Goal: Information Seeking & Learning: Learn about a topic

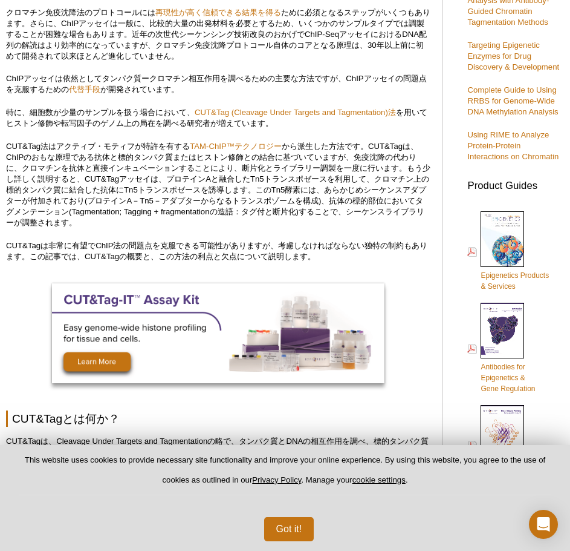
scroll to position [423, 0]
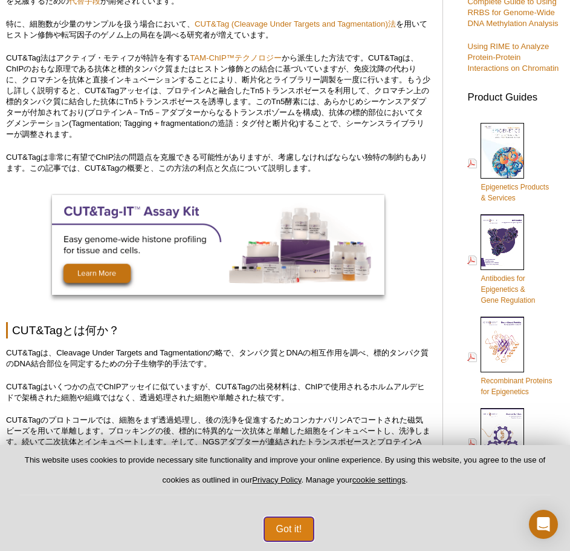
click at [303, 531] on button "Got it!" at bounding box center [289, 529] width 50 height 24
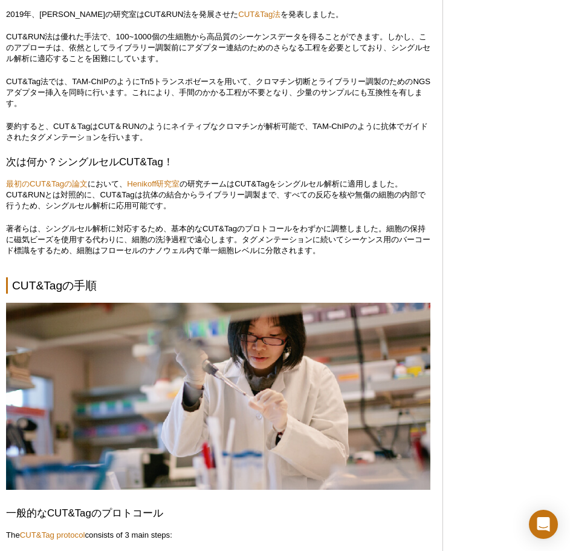
scroll to position [2541, 0]
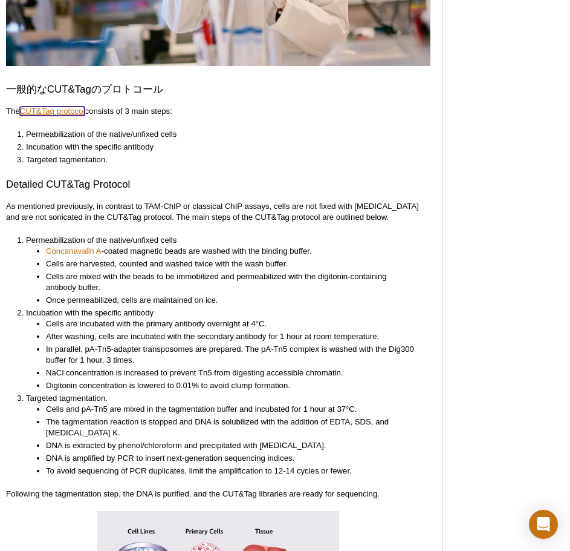
click at [60, 106] on link "CUT&Tag protocol" at bounding box center [52, 110] width 65 height 9
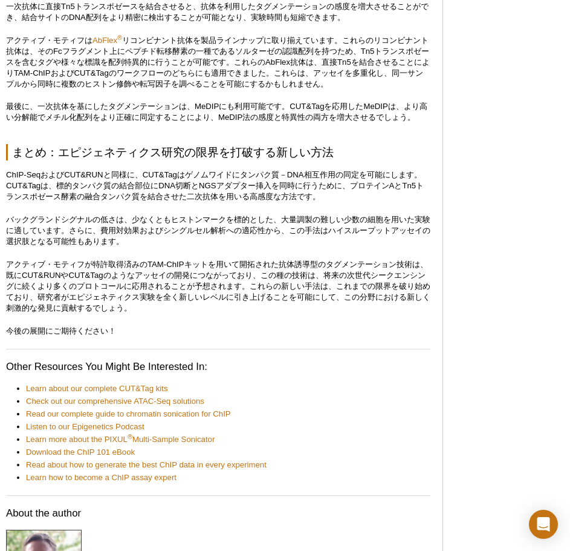
scroll to position [5795, 0]
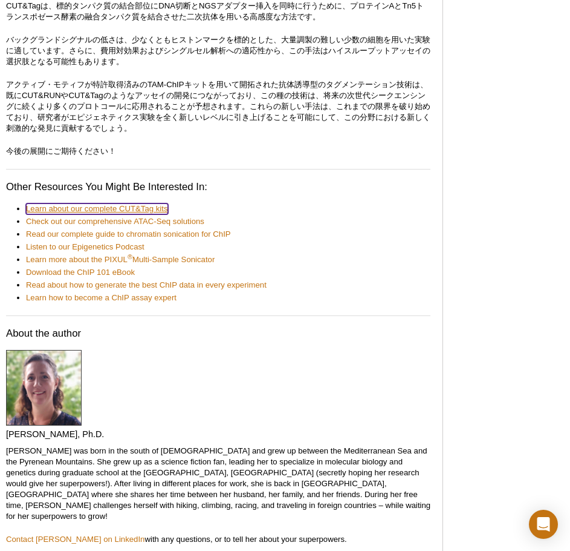
click at [105, 203] on link "Learn about our complete CUT&Tag kits" at bounding box center [97, 208] width 142 height 11
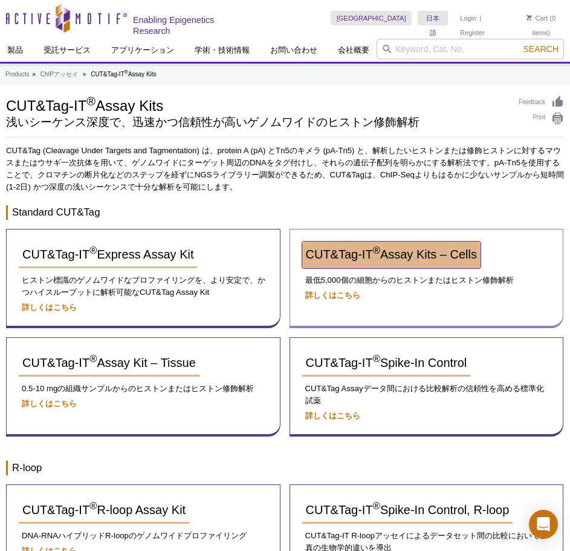
click at [350, 249] on span "CUT&Tag-IT ® Assay Kits – Cells" at bounding box center [391, 253] width 171 height 13
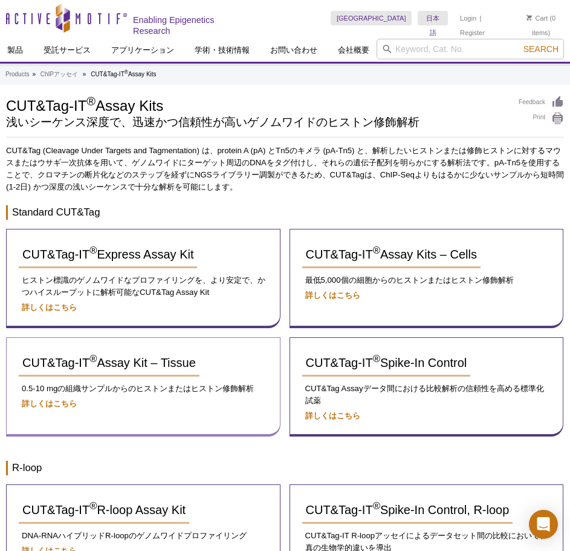
click at [149, 389] on p "0.5-10 mgの組織サンプルからのヒストンまたはヒストン修飾解析" at bounding box center [143, 388] width 249 height 12
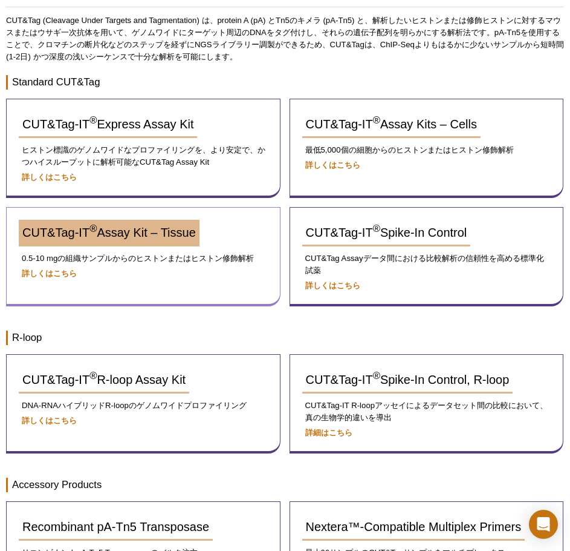
scroll to position [283, 0]
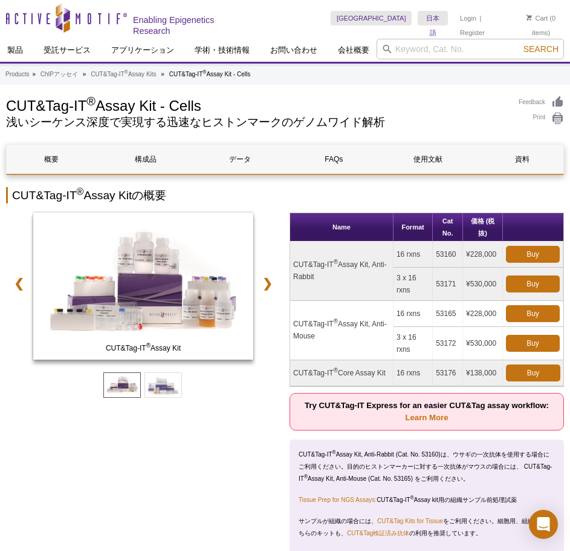
drag, startPoint x: 120, startPoint y: 167, endPoint x: 121, endPoint y: 137, distance: 29.6
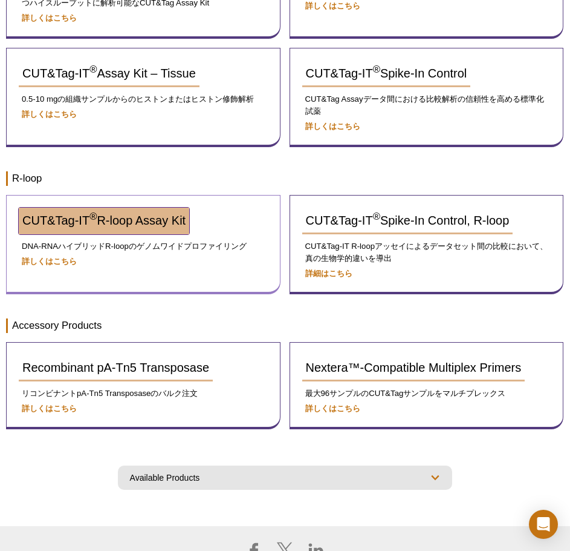
click at [151, 229] on link "CUT&Tag-IT ® R-loop Assay Kit" at bounding box center [104, 220] width 171 height 27
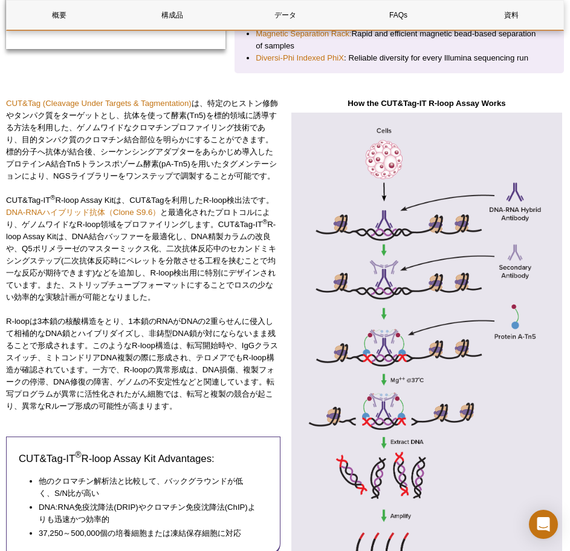
scroll to position [283, 0]
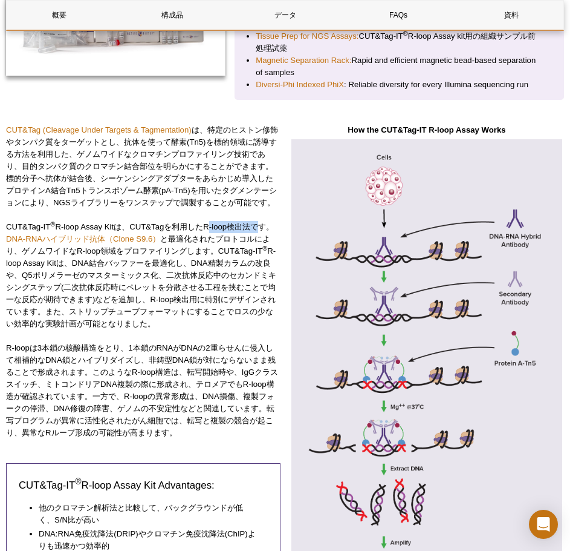
drag, startPoint x: 205, startPoint y: 221, endPoint x: 252, endPoint y: 226, distance: 46.8
click at [252, 226] on p "CUT&Tag-IT ® R-loop Assay Kitは、CUT&Tagを利用したR-loop検出法です。 DNA-RNAハイブリッド抗体（Clone S…" at bounding box center [143, 275] width 275 height 109
copy p "R-loop検出法"
click at [206, 302] on p "CUT&Tag-IT ® R-loop Assay Kitは、CUT&Tagを利用したR-loop検出法です。 DNA-RNAハイブリッド抗体（Clone S…" at bounding box center [143, 275] width 275 height 109
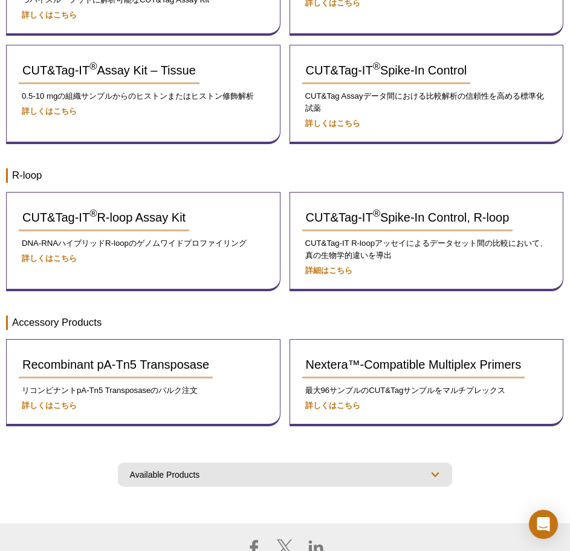
scroll to position [10, 0]
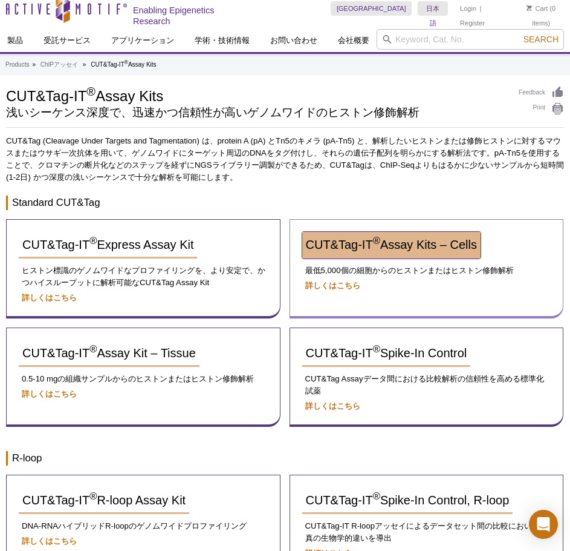
click at [403, 244] on span "CUT&Tag-IT ® Assay Kits – Cells" at bounding box center [391, 244] width 171 height 13
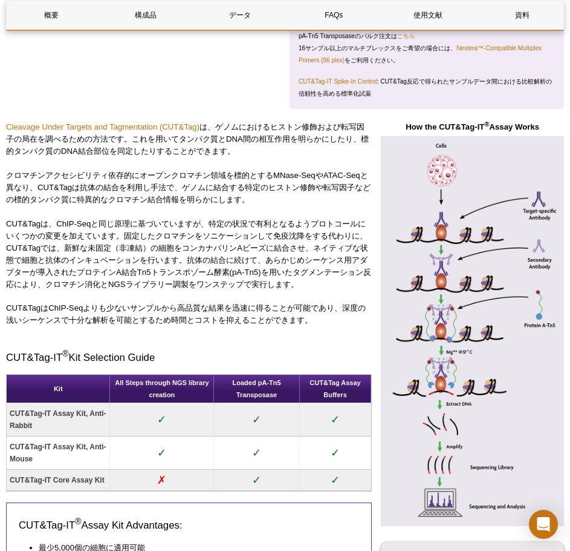
scroll to position [564, 0]
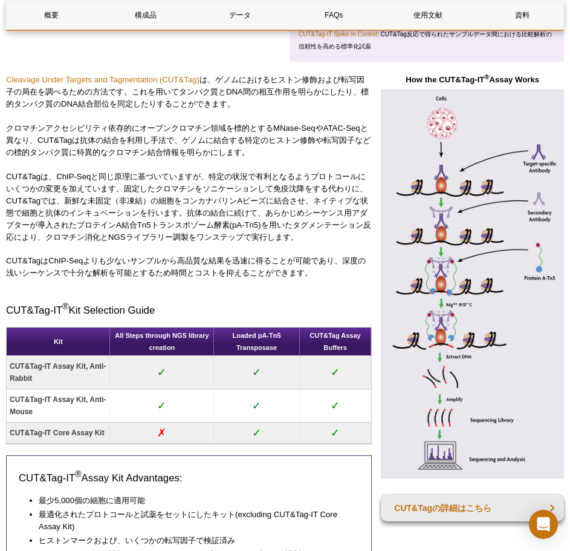
drag, startPoint x: 264, startPoint y: 269, endPoint x: 227, endPoint y: 244, distance: 44.5
click at [258, 266] on p "CUT&TagはChIP-Seqよりも少ないサンプルから高品質な結果を迅速に得ることが可能であり、深度の浅いシーケンスで十分な解析を可能とするため時間とコスト…" at bounding box center [189, 267] width 366 height 24
drag, startPoint x: 252, startPoint y: 243, endPoint x: 237, endPoint y: 235, distance: 17.0
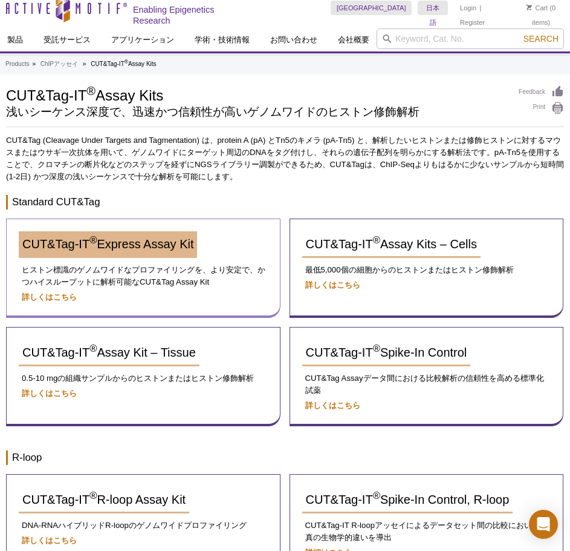
scroll to position [10, 0]
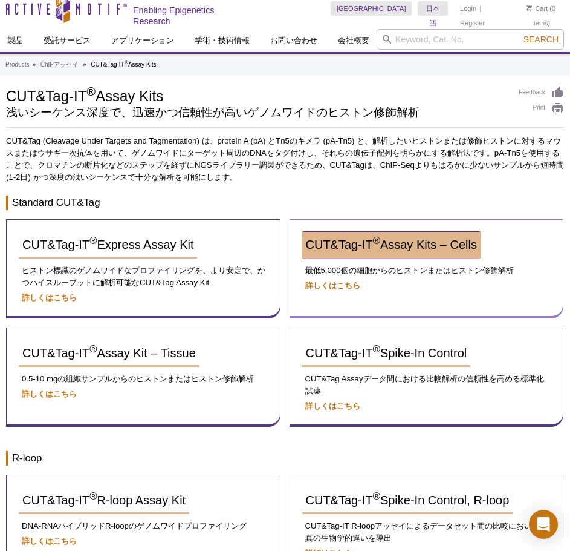
click at [348, 232] on link "CUT&Tag-IT ® Assay Kits – Cells" at bounding box center [391, 245] width 178 height 27
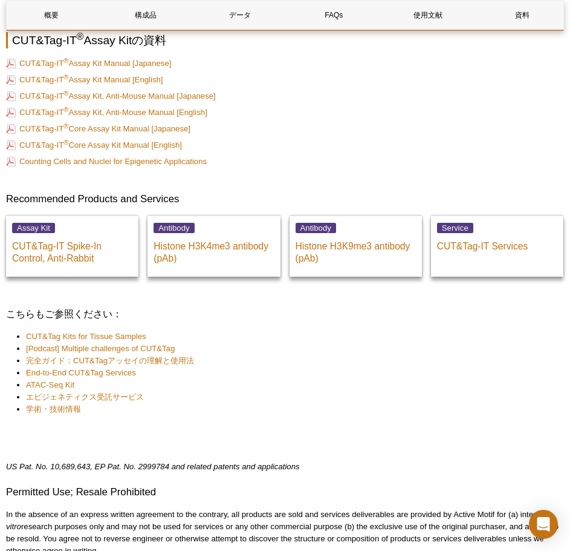
scroll to position [4230, 0]
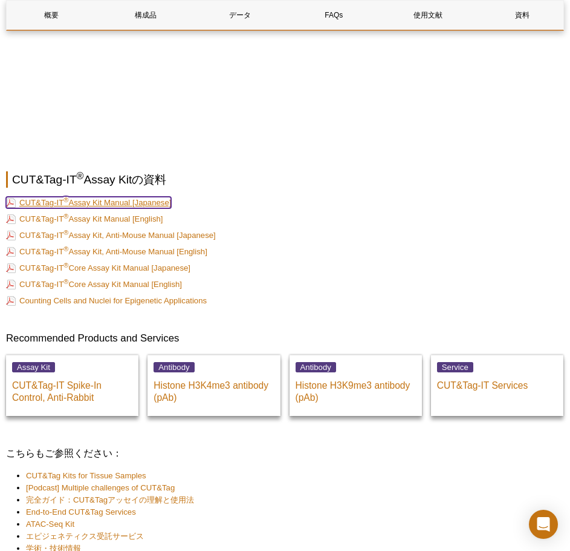
click at [149, 197] on link "CUT&Tag-IT ® Assay Kit Manual [Japanese]" at bounding box center [88, 202] width 165 height 11
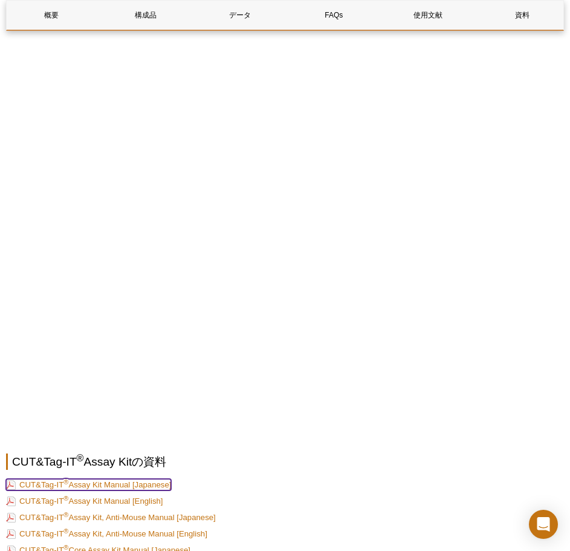
scroll to position [4089, 0]
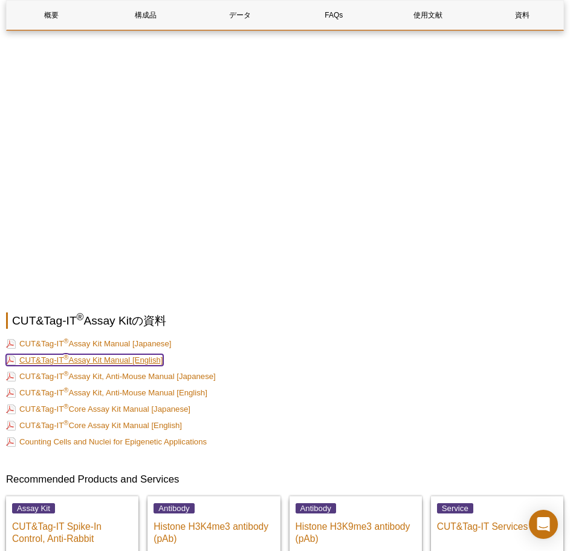
click at [110, 354] on link "CUT&Tag-IT ® Assay Kit Manual [English]" at bounding box center [84, 359] width 157 height 11
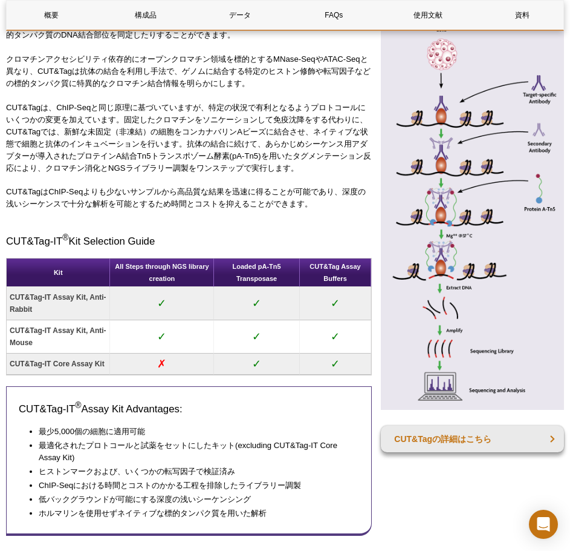
scroll to position [702, 0]
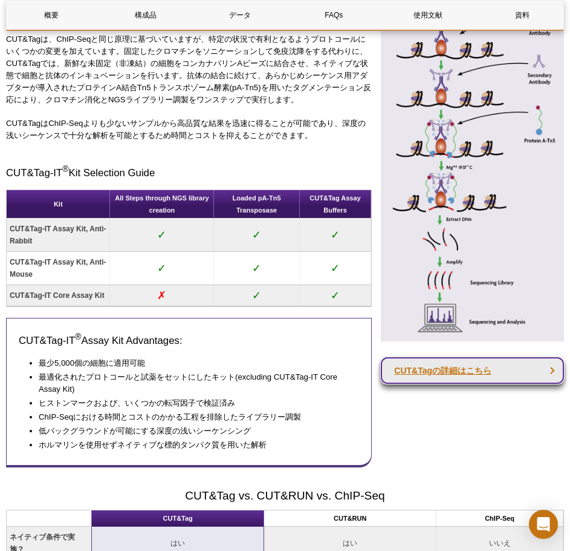
click at [442, 374] on link "CUT&Tagの詳細はこちら" at bounding box center [472, 370] width 183 height 27
